Goal: Task Accomplishment & Management: Complete application form

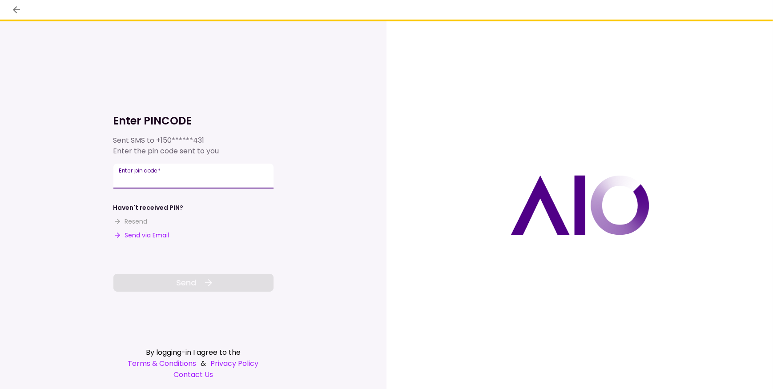
click at [143, 178] on input "Enter pin code   *" at bounding box center [193, 176] width 160 height 25
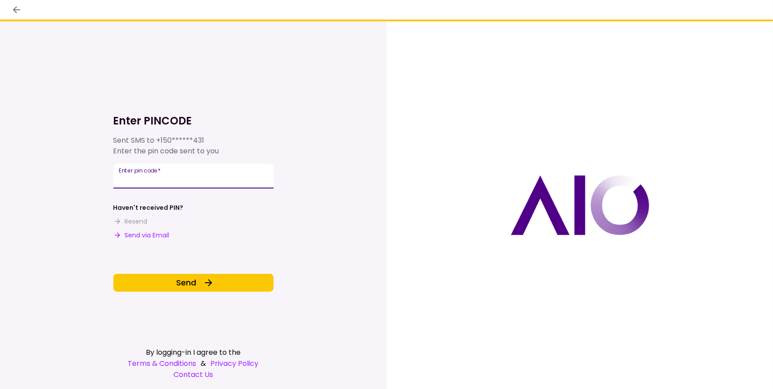
type input "******"
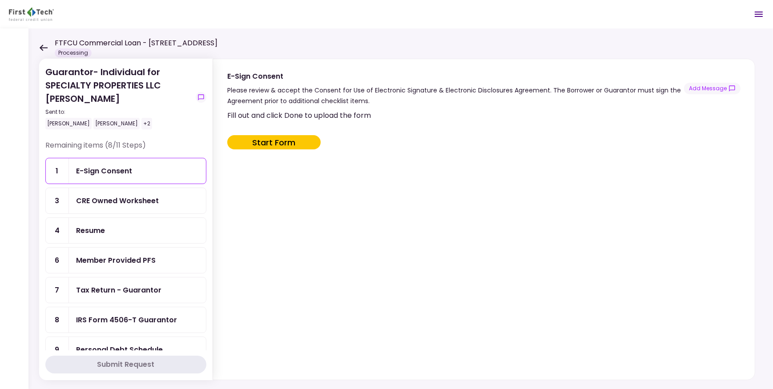
click at [44, 47] on icon at bounding box center [44, 47] width 8 height 6
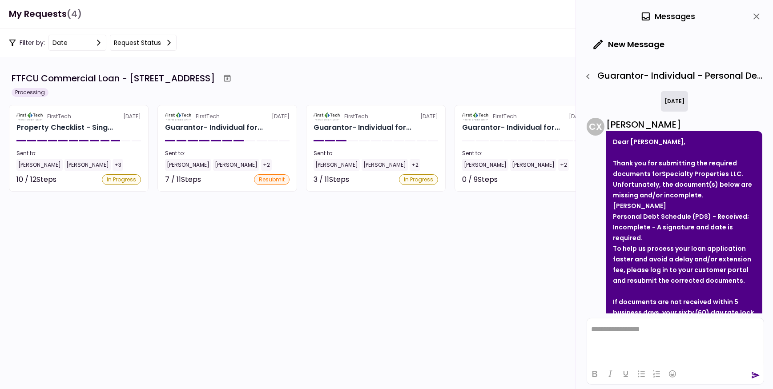
scroll to position [98, 0]
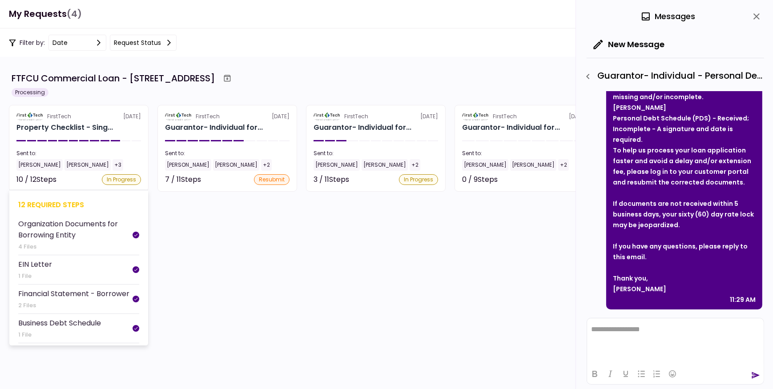
click at [80, 177] on div "10 / 12 Steps In Progress" at bounding box center [78, 179] width 124 height 11
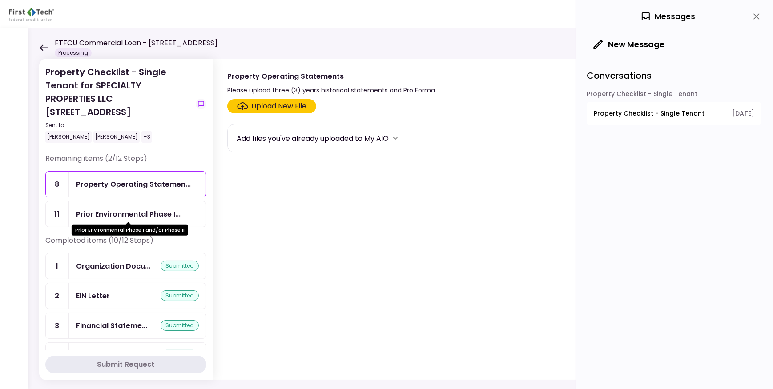
click at [130, 215] on div "Prior Environmental Phase I..." at bounding box center [128, 214] width 104 height 11
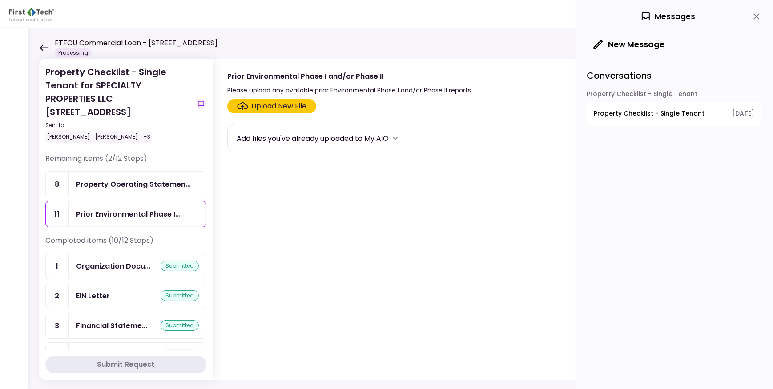
click at [275, 108] on div "Upload New File" at bounding box center [279, 106] width 55 height 11
click at [0, 0] on input "Upload New File" at bounding box center [0, 0] width 0 height 0
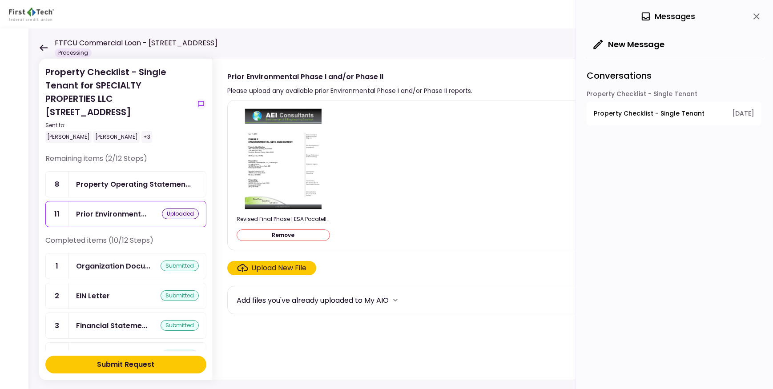
click at [117, 361] on div "Submit Request" at bounding box center [125, 364] width 57 height 11
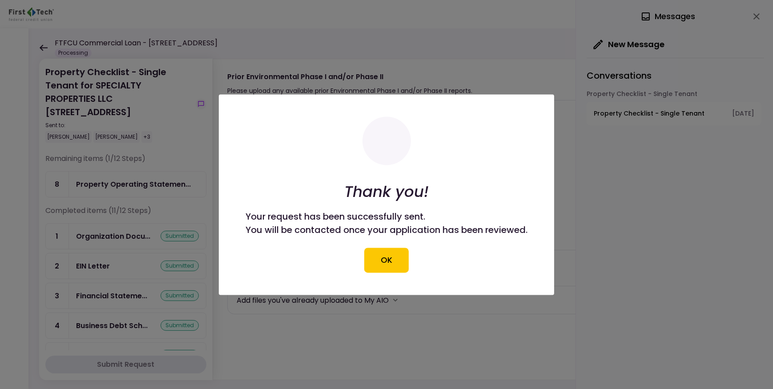
click at [378, 265] on button "OK" at bounding box center [386, 260] width 44 height 25
click at [384, 261] on div "Upload New File" at bounding box center [482, 268] width 511 height 14
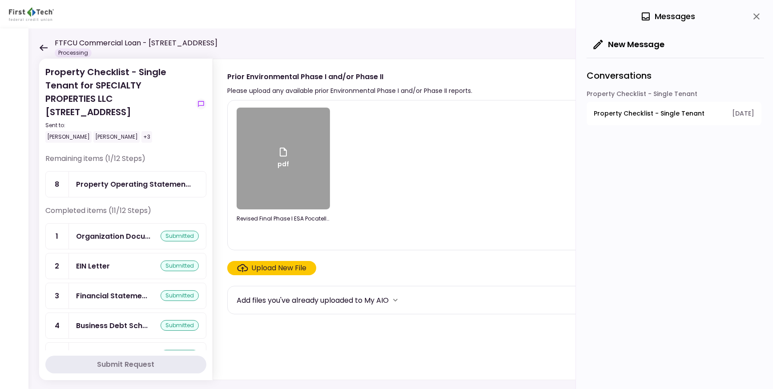
click at [122, 182] on div "Property Operating Statemen..." at bounding box center [133, 184] width 115 height 11
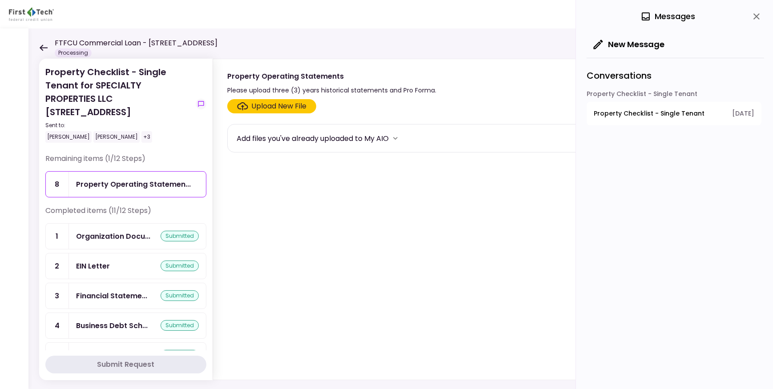
click at [248, 108] on div "Upload New File" at bounding box center [272, 106] width 70 height 11
click at [0, 0] on input "Upload New File" at bounding box center [0, 0] width 0 height 0
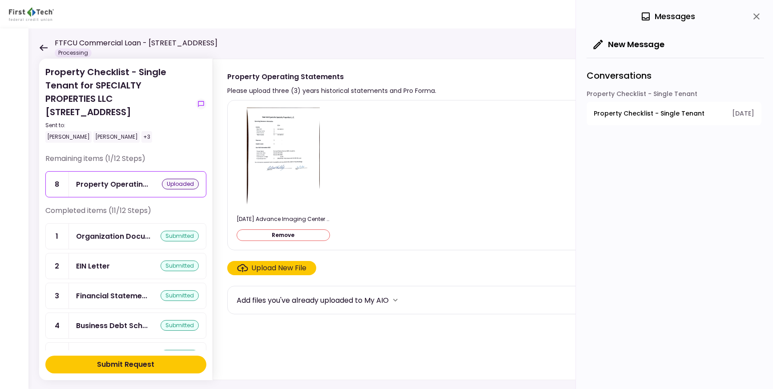
click at [276, 271] on div "Upload New File" at bounding box center [279, 268] width 55 height 11
click at [0, 0] on input "Upload New File" at bounding box center [0, 0] width 0 height 0
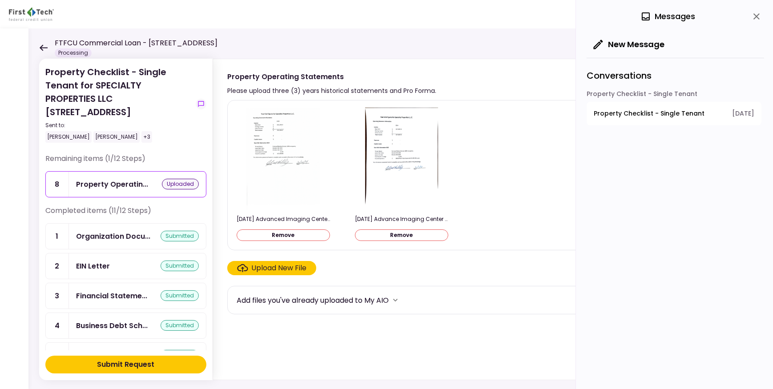
click at [265, 265] on div "Upload New File" at bounding box center [279, 268] width 55 height 11
click at [0, 0] on input "Upload New File" at bounding box center [0, 0] width 0 height 0
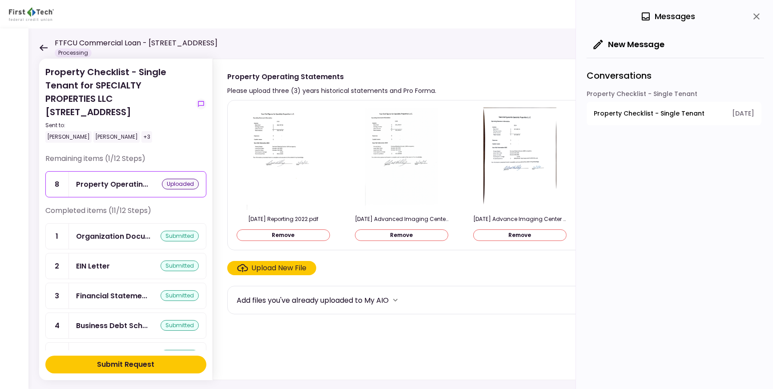
click at [87, 362] on button "Submit Request" at bounding box center [125, 365] width 161 height 18
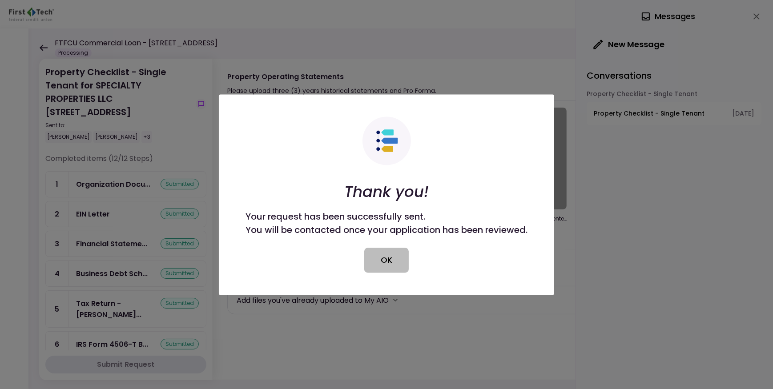
click at [386, 257] on button "OK" at bounding box center [386, 260] width 44 height 25
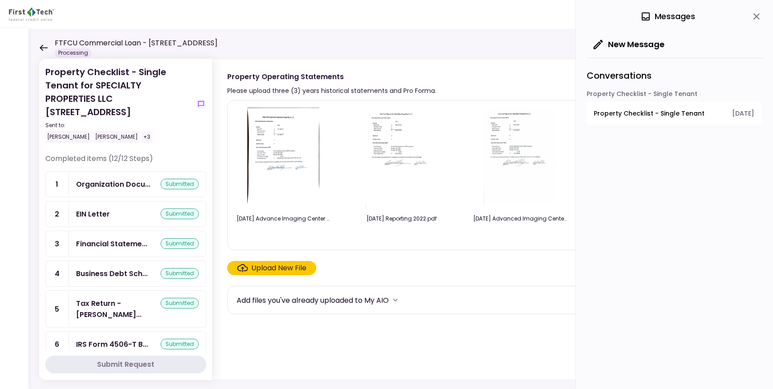
click at [42, 46] on icon at bounding box center [43, 47] width 8 height 7
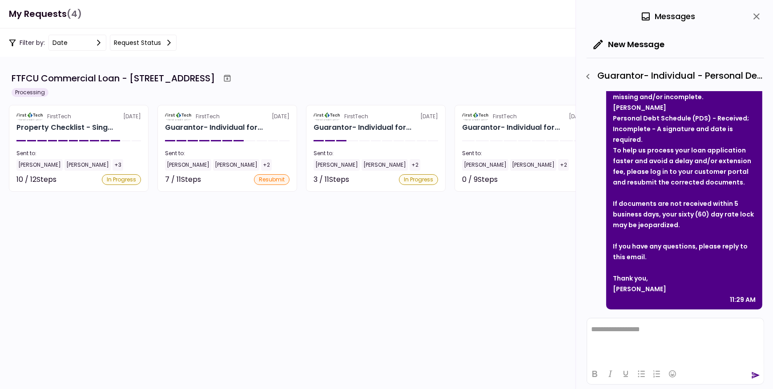
drag, startPoint x: 347, startPoint y: 228, endPoint x: 351, endPoint y: 245, distance: 17.4
click at [347, 228] on div "E-Sign Consent" at bounding box center [342, 223] width 54 height 11
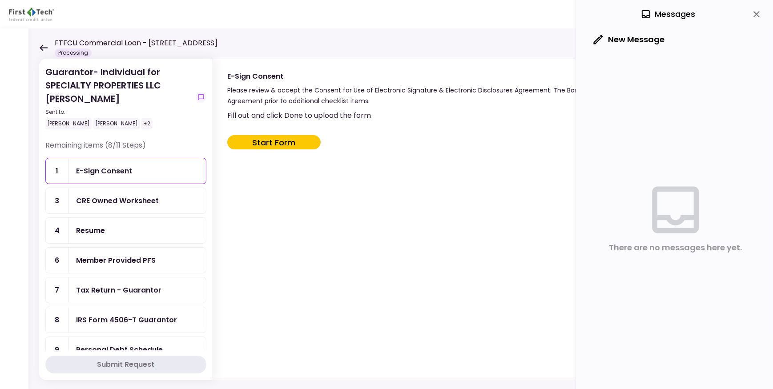
click at [277, 140] on button "Start Form" at bounding box center [273, 142] width 93 height 14
type input "***"
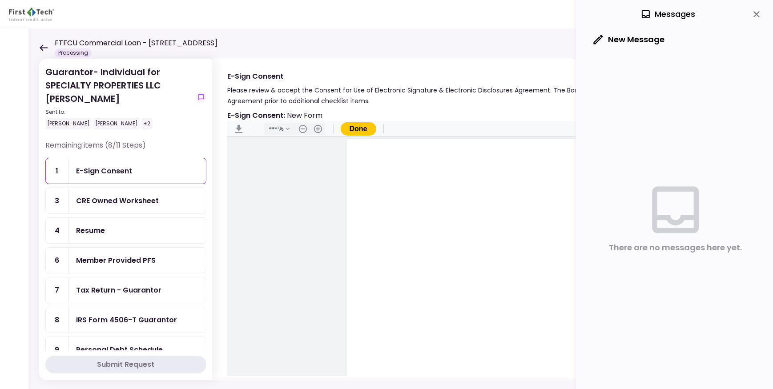
click at [758, 13] on icon "close" at bounding box center [756, 14] width 11 height 11
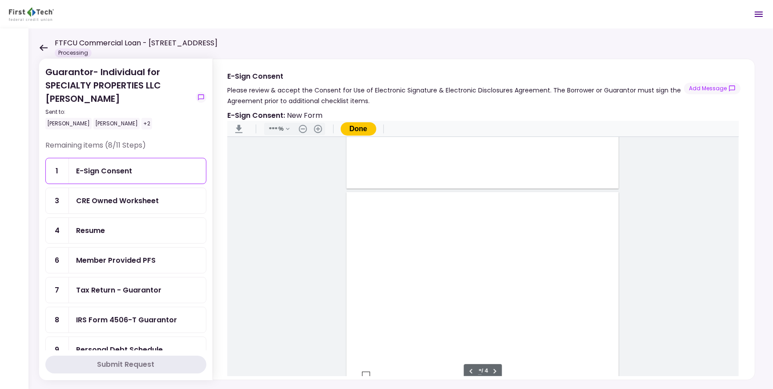
scroll to position [1051, 0]
type input "*"
click at [44, 47] on icon at bounding box center [43, 47] width 8 height 7
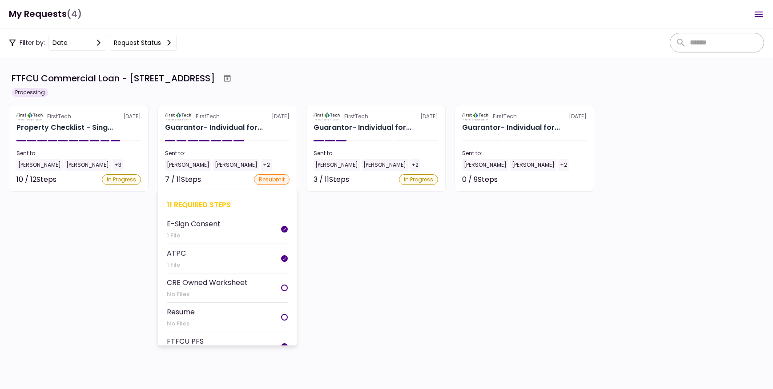
click at [198, 221] on div "E-Sign Consent" at bounding box center [194, 223] width 54 height 11
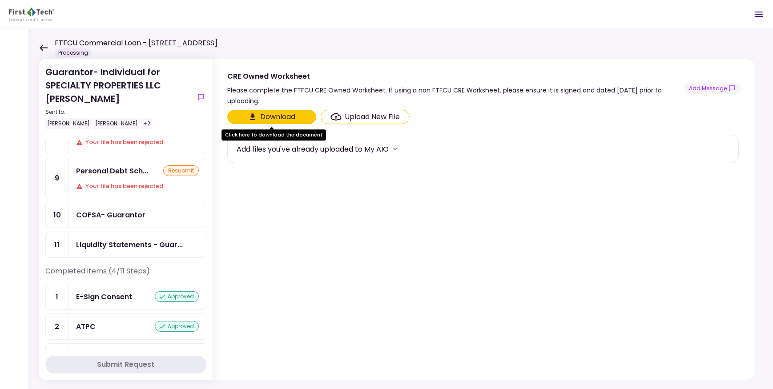
scroll to position [197, 0]
